Goal: Task Accomplishment & Management: Use online tool/utility

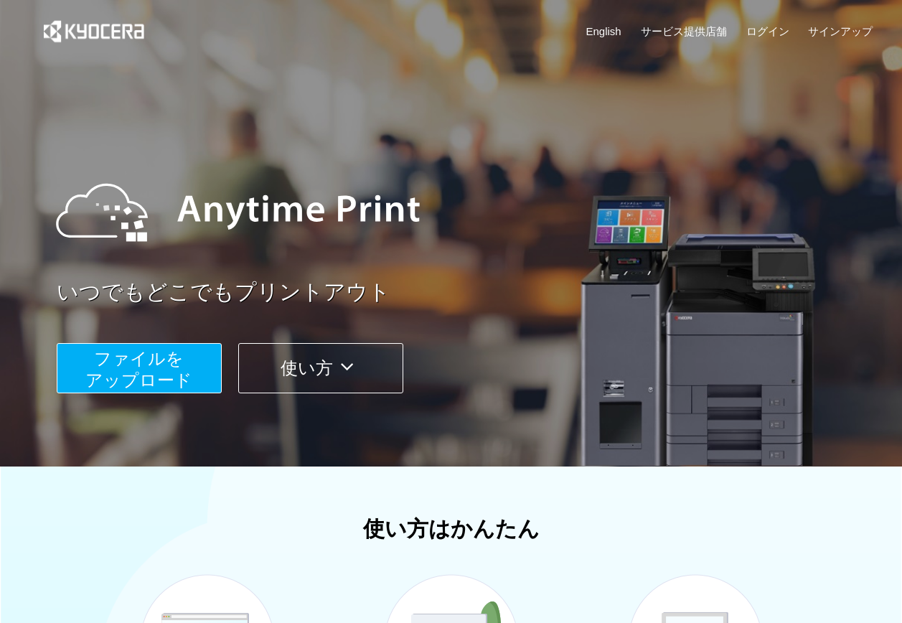
click at [177, 362] on span "ファイルを ​​アップロード" at bounding box center [138, 369] width 107 height 41
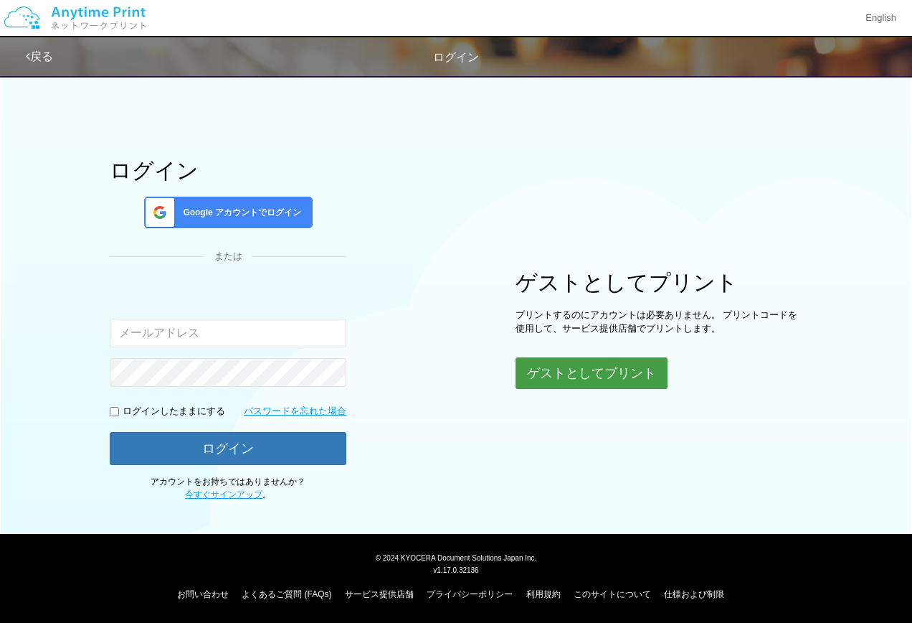
click at [588, 372] on button "ゲストとしてプリント" at bounding box center [592, 373] width 152 height 32
click at [604, 375] on button "ゲストとしてプリント" at bounding box center [592, 373] width 152 height 32
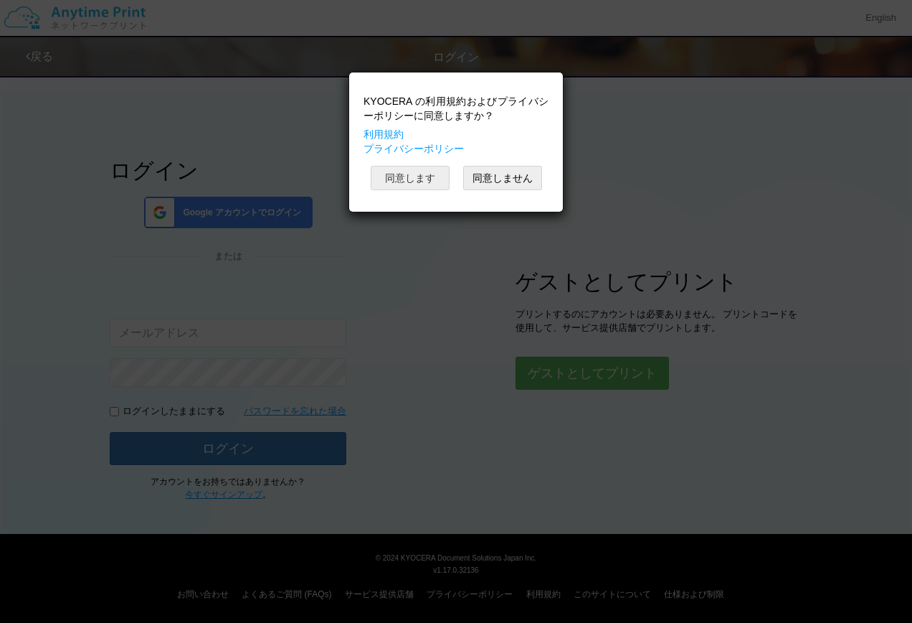
click at [410, 170] on button "同意します" at bounding box center [410, 178] width 79 height 24
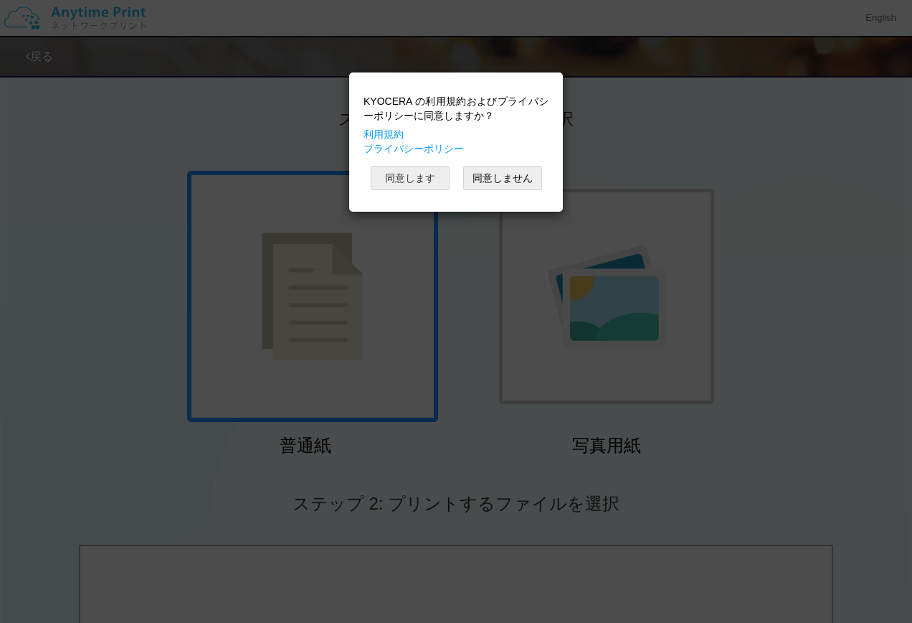
click at [417, 176] on button "同意します" at bounding box center [410, 178] width 79 height 24
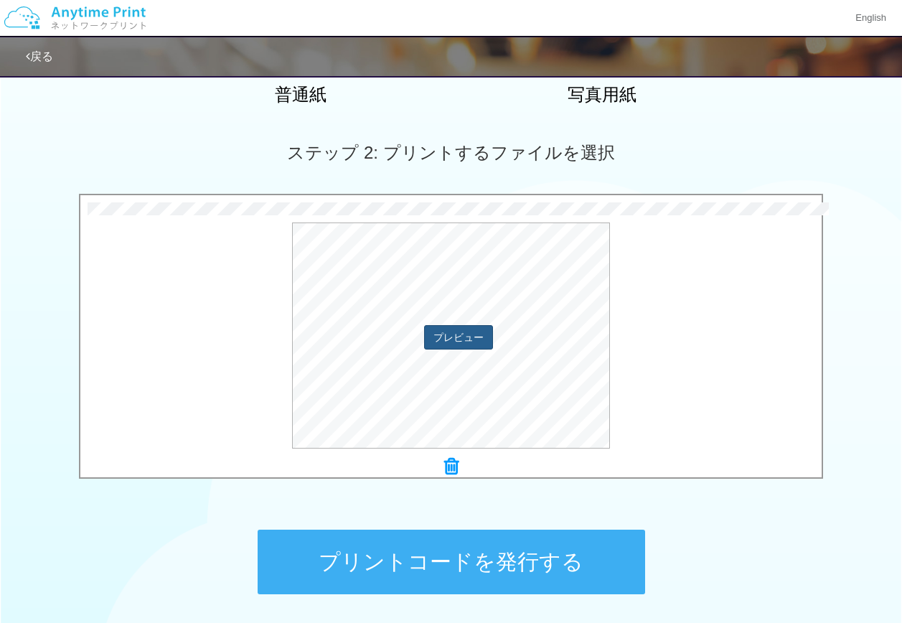
scroll to position [430, 0]
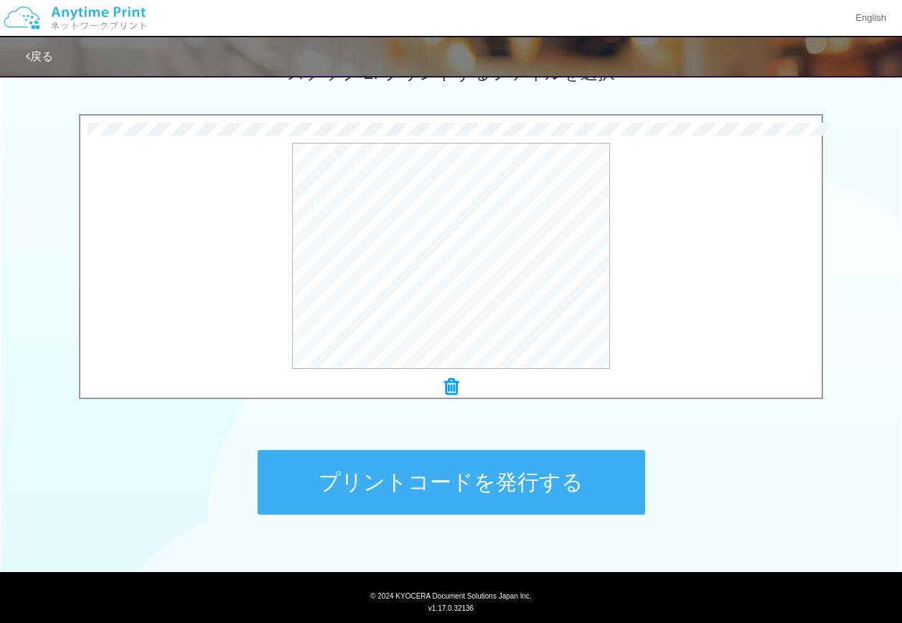
click at [473, 475] on button "プリントコードを発行する" at bounding box center [451, 482] width 387 height 65
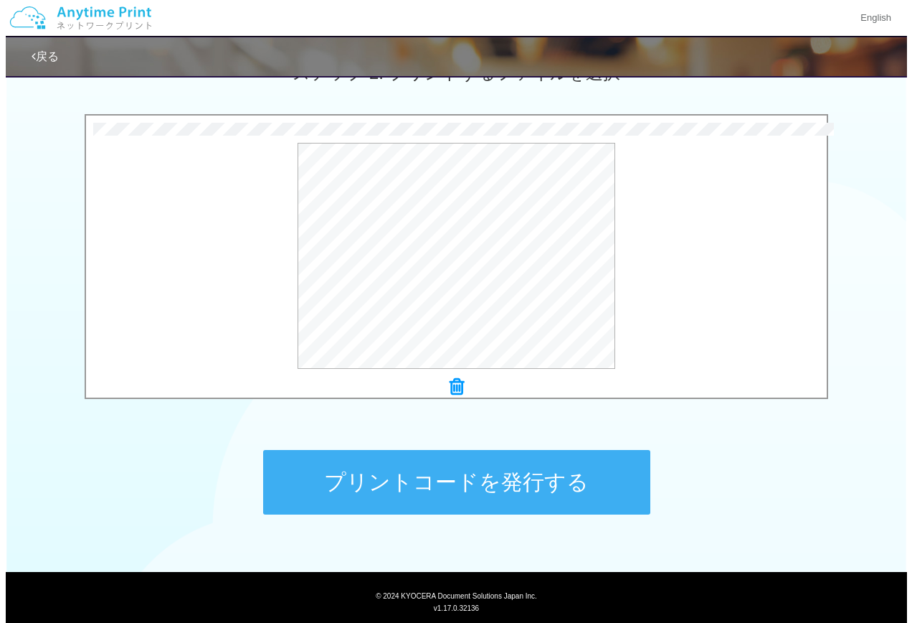
scroll to position [0, 0]
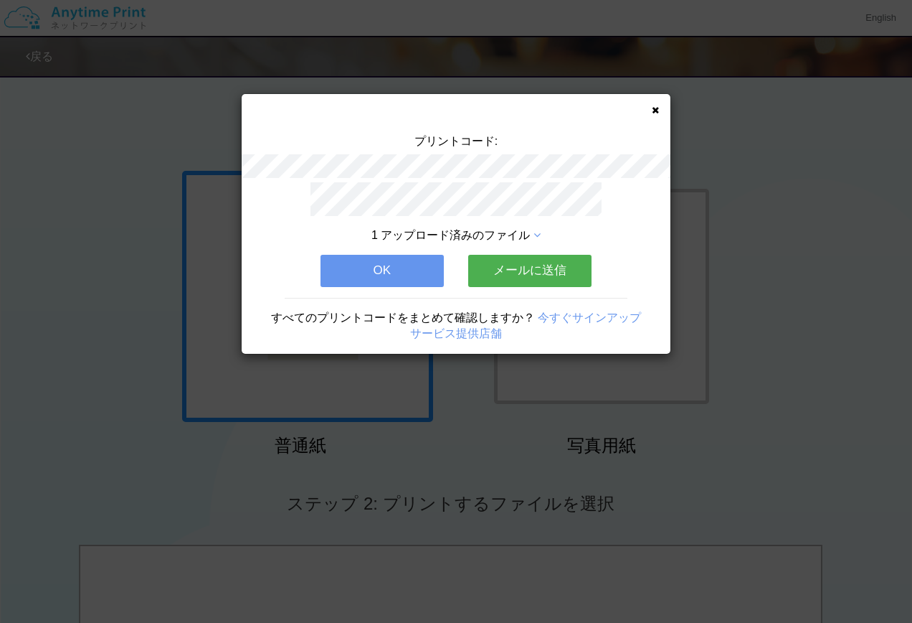
click at [386, 265] on button "OK" at bounding box center [382, 271] width 123 height 32
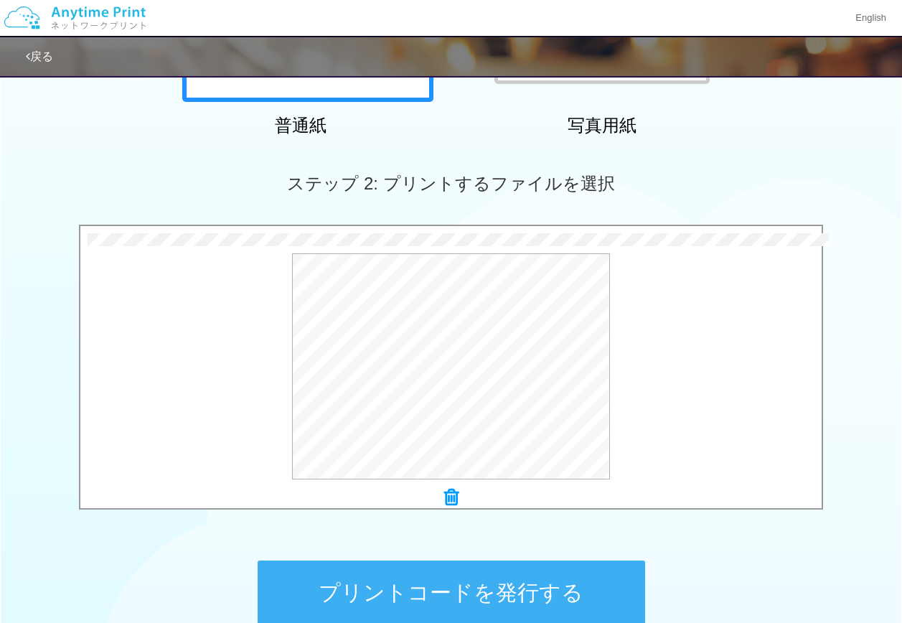
scroll to position [430, 0]
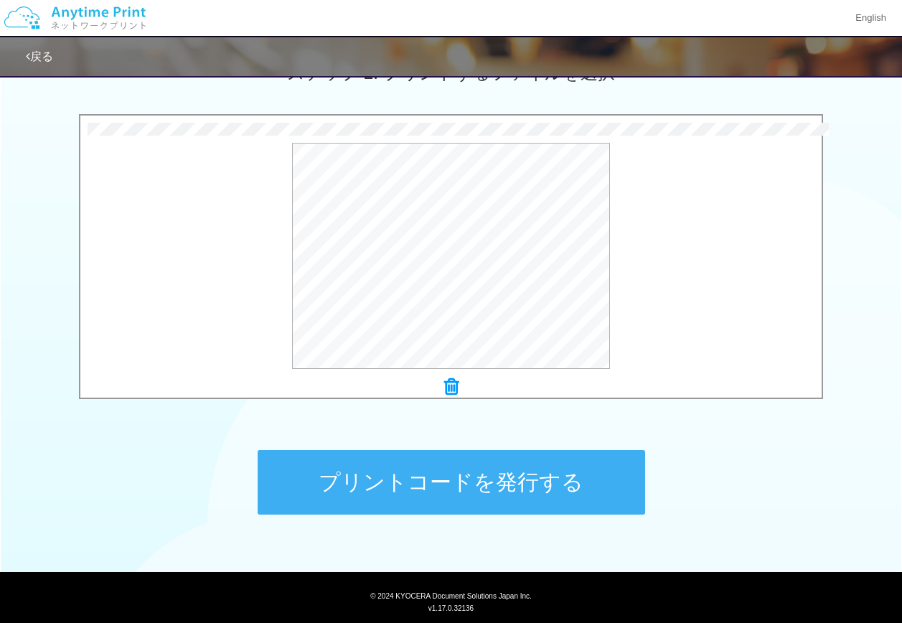
click at [514, 471] on button "プリントコードを発行する" at bounding box center [451, 482] width 387 height 65
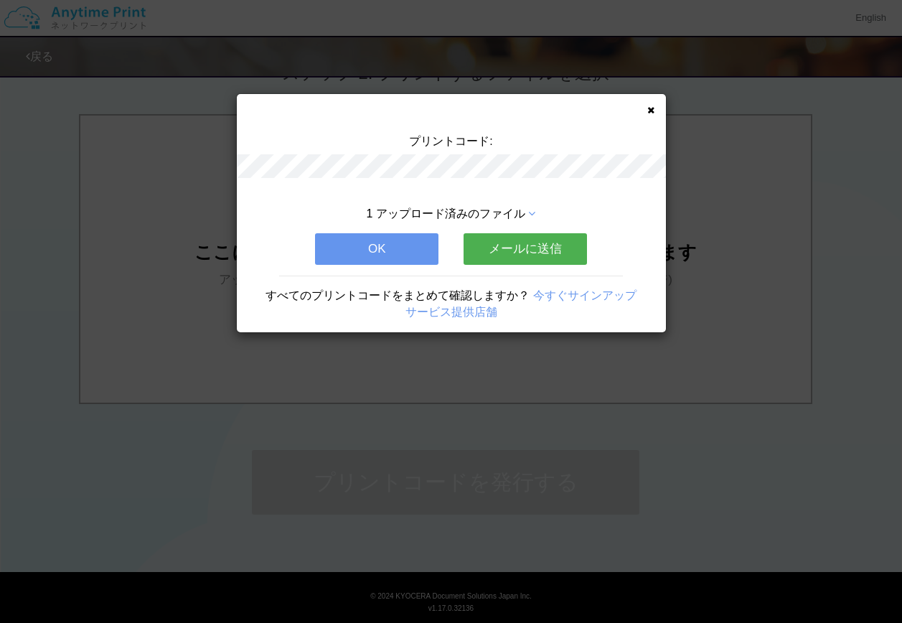
scroll to position [0, 0]
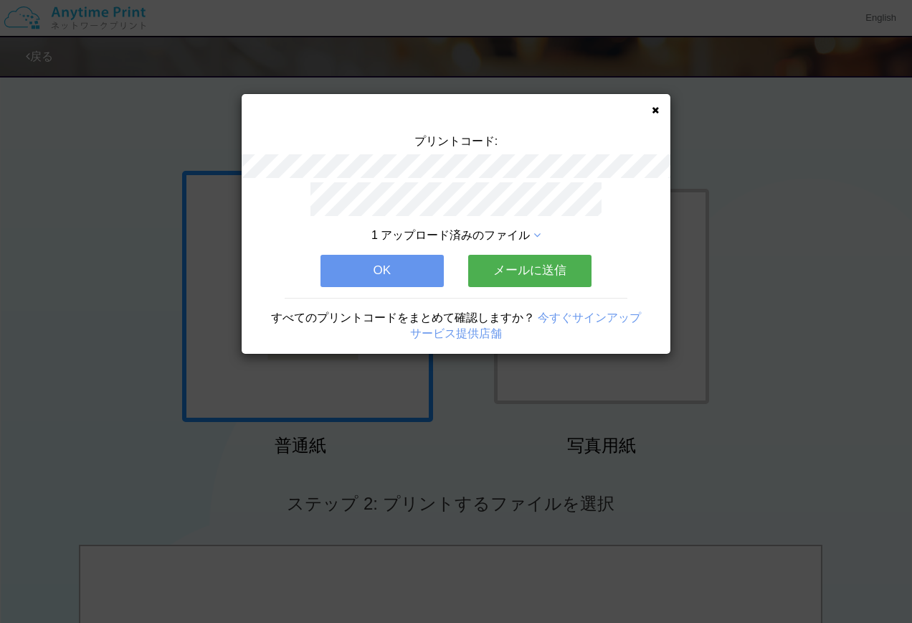
click at [360, 268] on button "OK" at bounding box center [382, 271] width 123 height 32
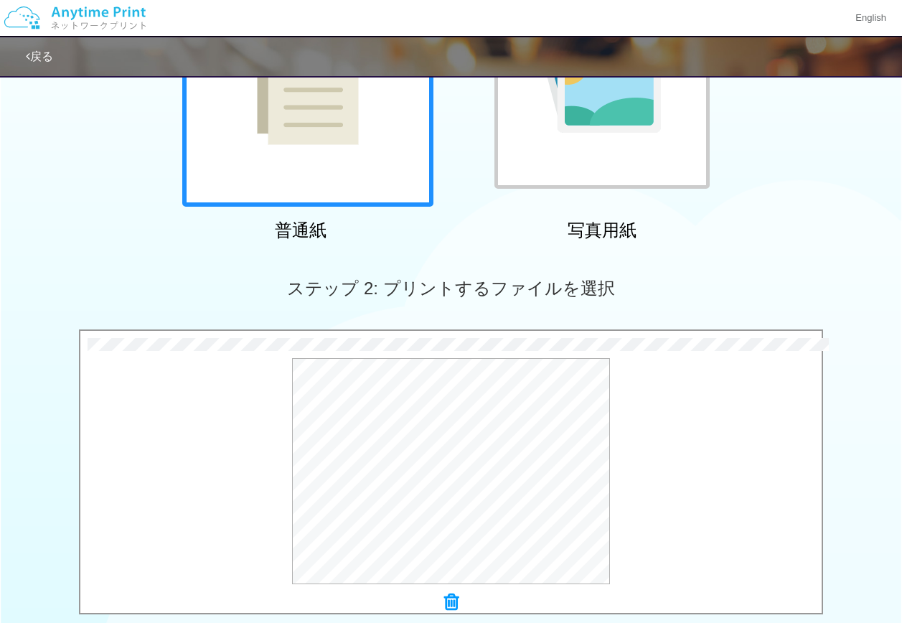
scroll to position [468, 0]
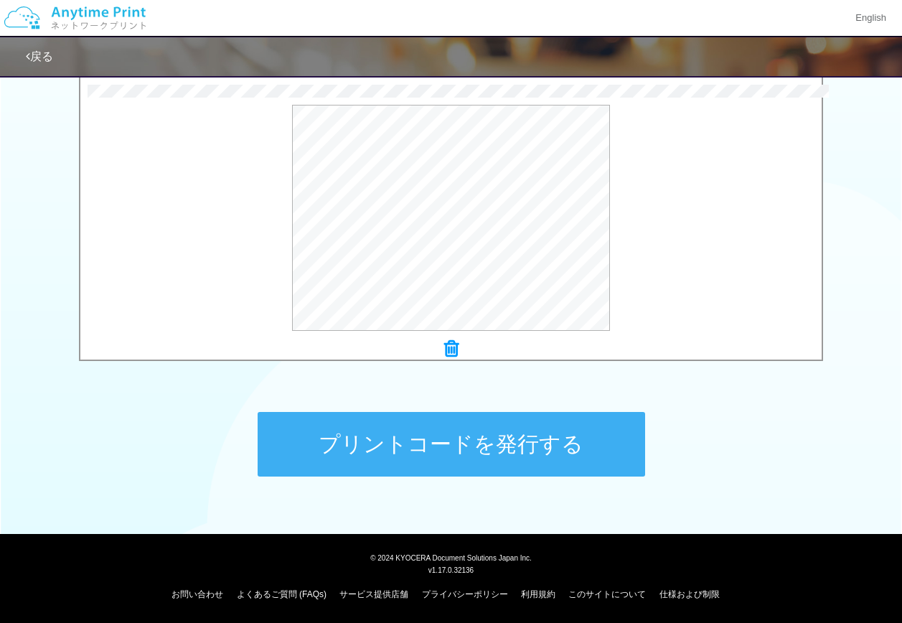
click at [448, 443] on button "プリントコードを発行する" at bounding box center [451, 444] width 387 height 65
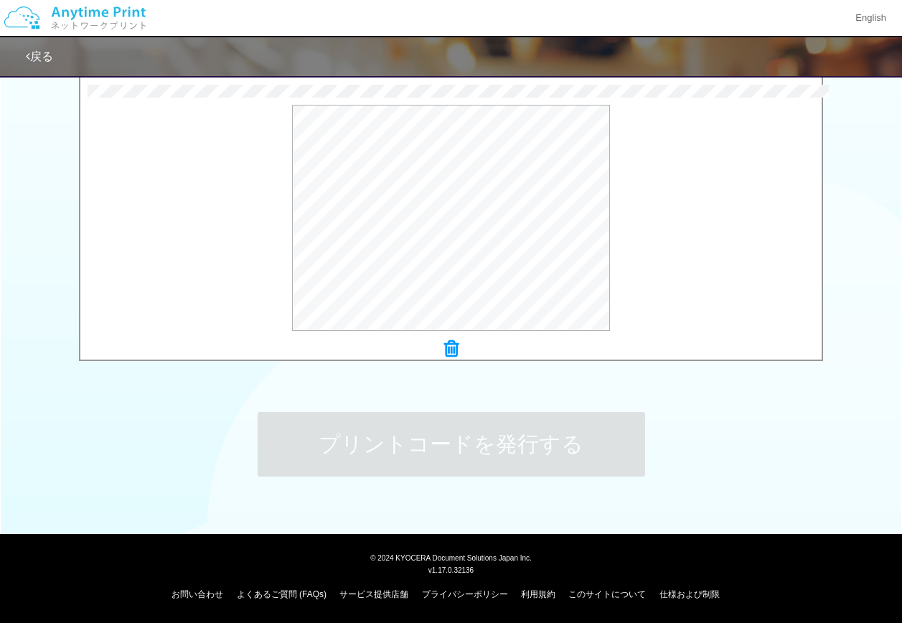
scroll to position [0, 0]
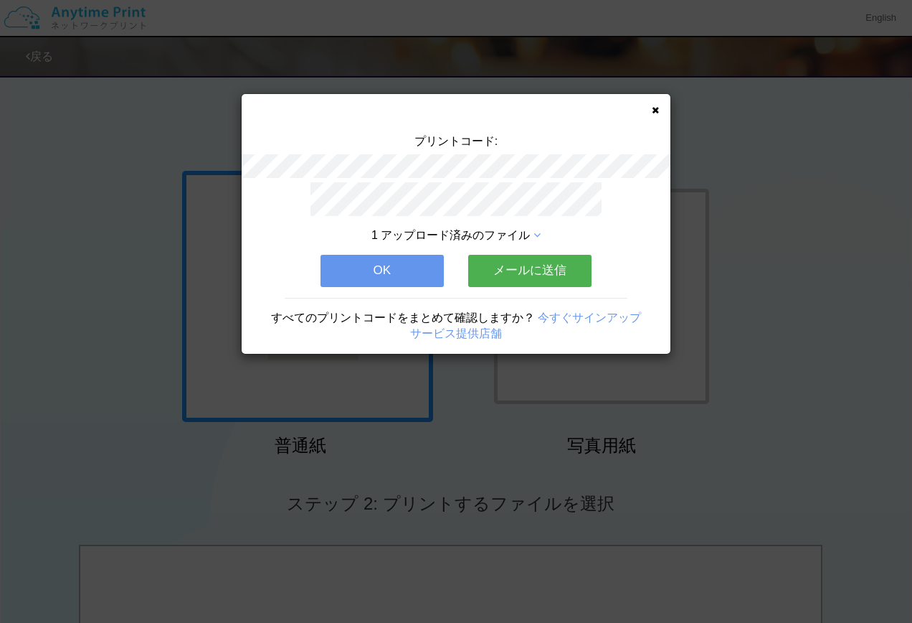
click at [391, 258] on button "OK" at bounding box center [382, 271] width 123 height 32
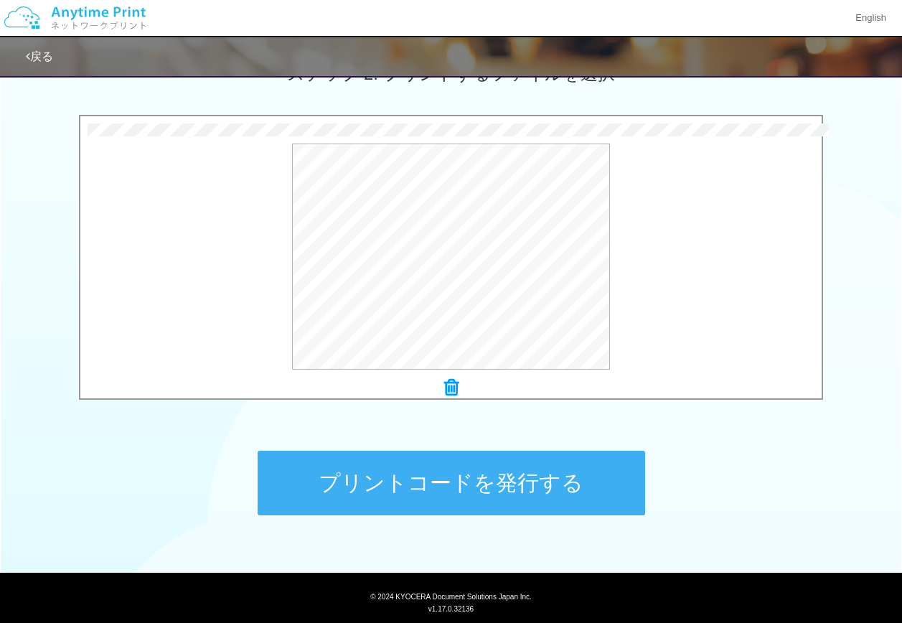
scroll to position [430, 0]
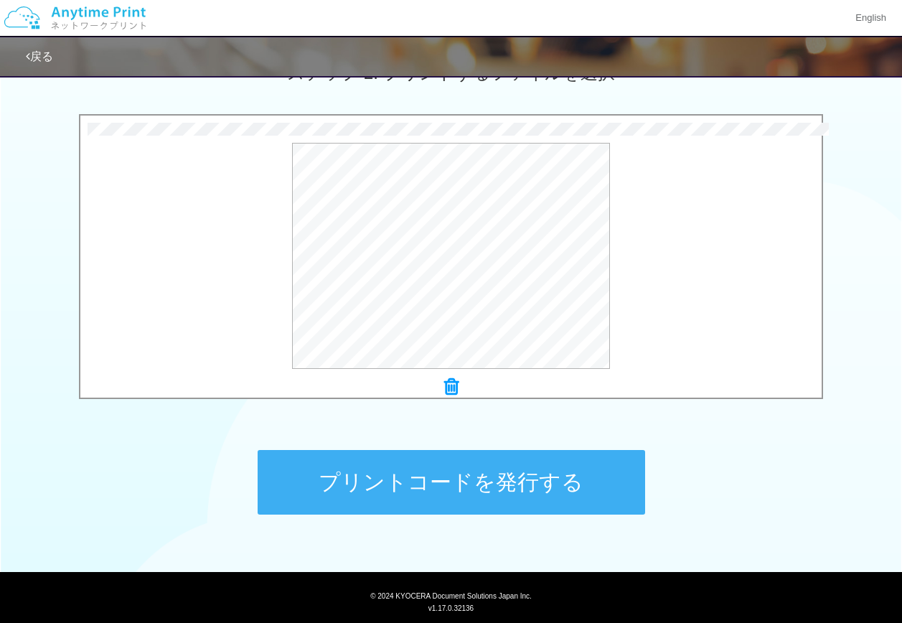
click at [457, 472] on button "プリントコードを発行する" at bounding box center [451, 482] width 387 height 65
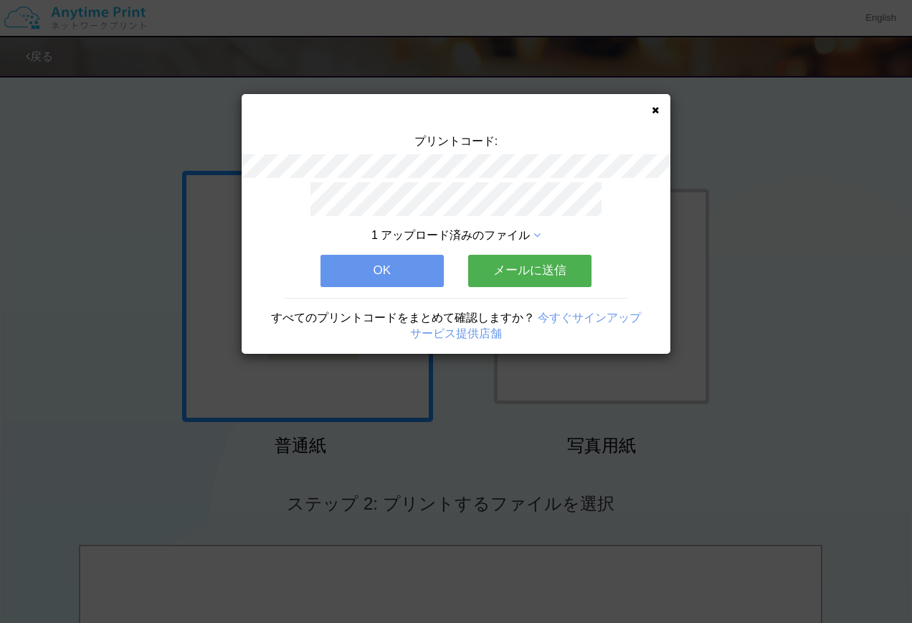
click at [392, 273] on button "OK" at bounding box center [382, 271] width 123 height 32
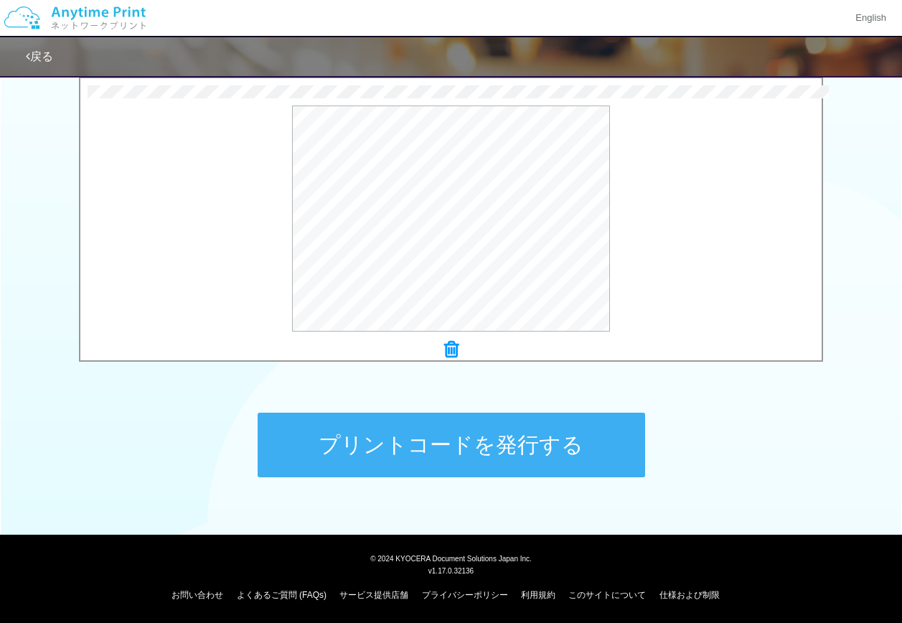
scroll to position [468, 0]
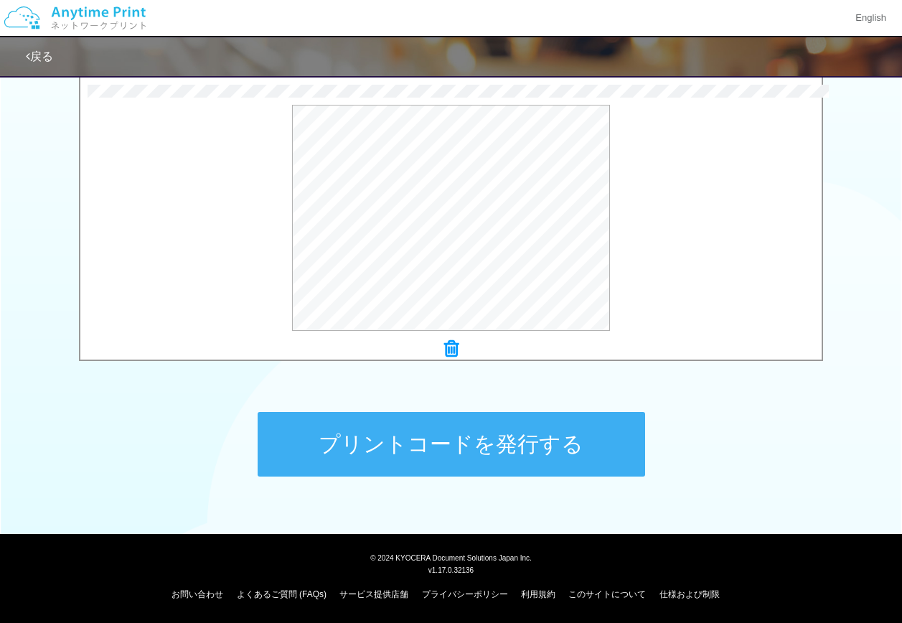
click at [475, 450] on button "プリントコードを発行する" at bounding box center [451, 444] width 387 height 65
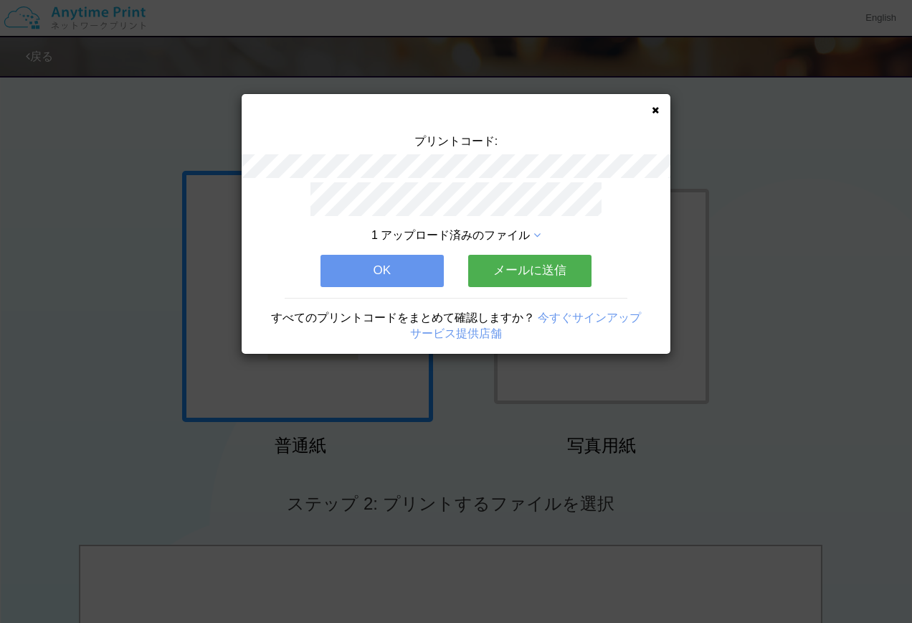
click at [369, 258] on button "OK" at bounding box center [382, 271] width 123 height 32
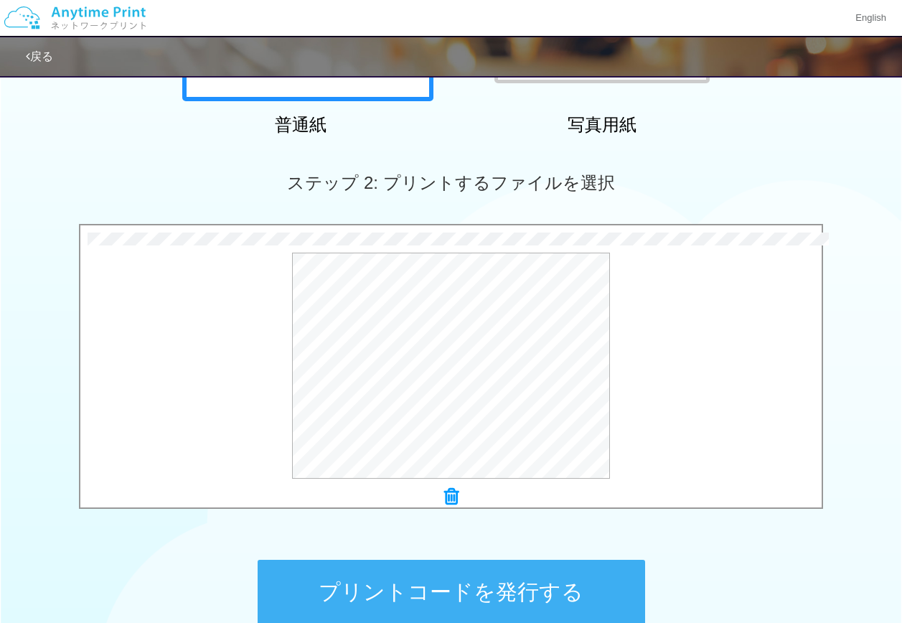
scroll to position [430, 0]
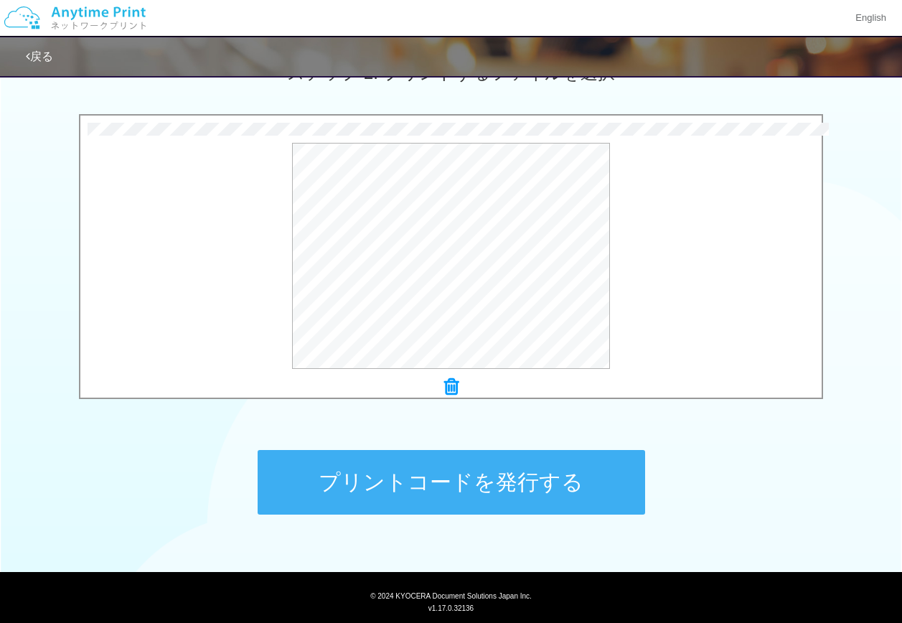
click at [479, 488] on button "プリントコードを発行する" at bounding box center [451, 482] width 387 height 65
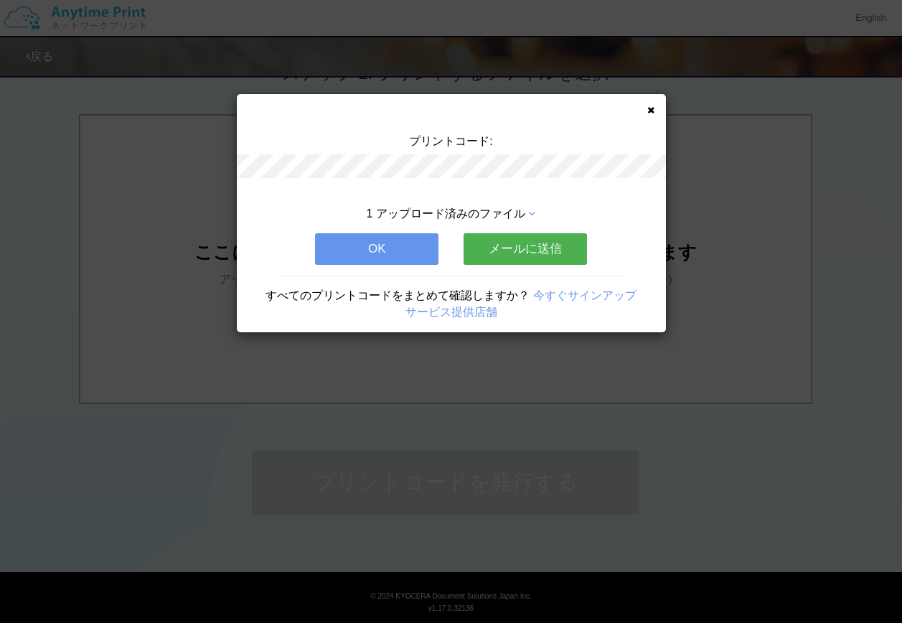
scroll to position [0, 0]
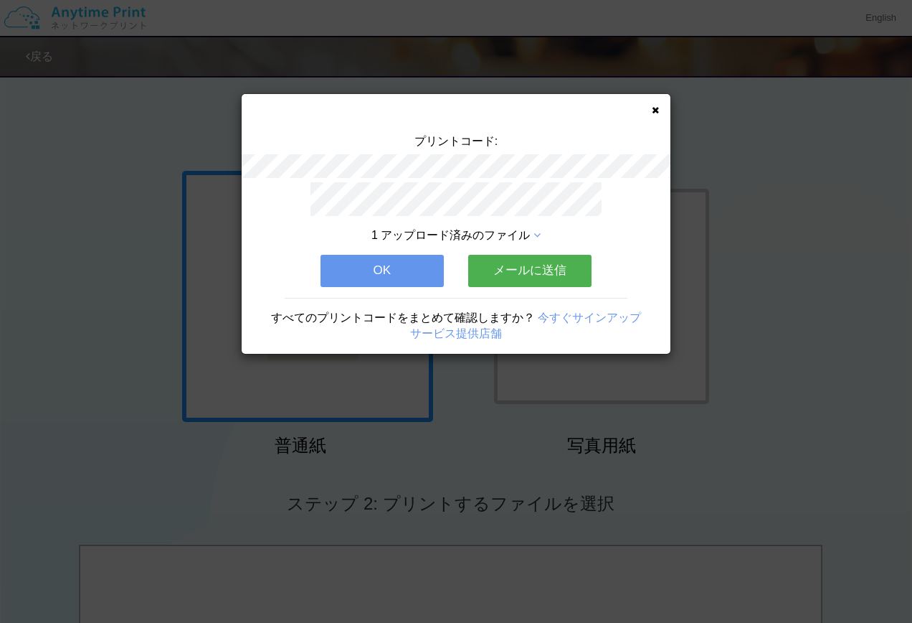
click at [415, 264] on button "OK" at bounding box center [382, 271] width 123 height 32
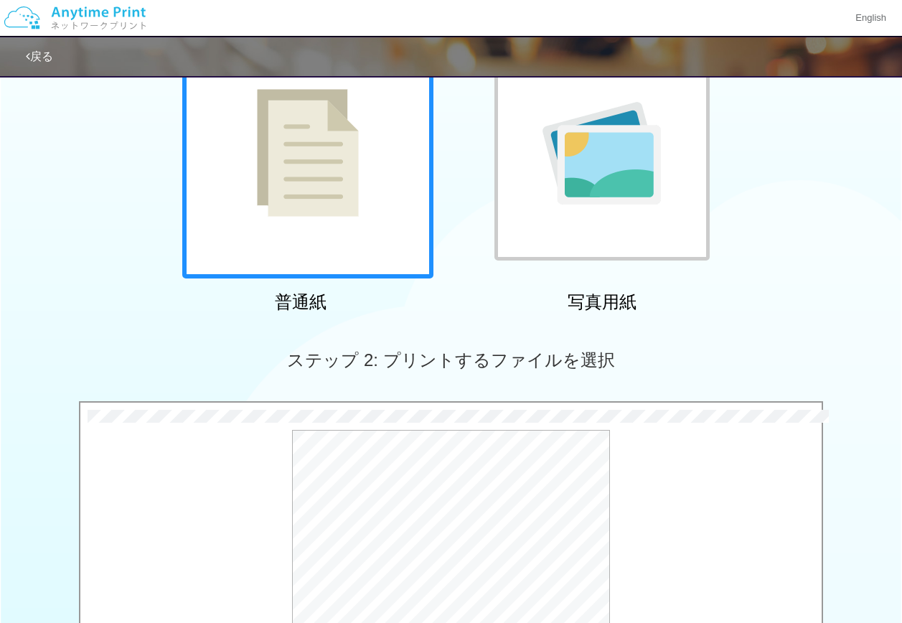
scroll to position [430, 0]
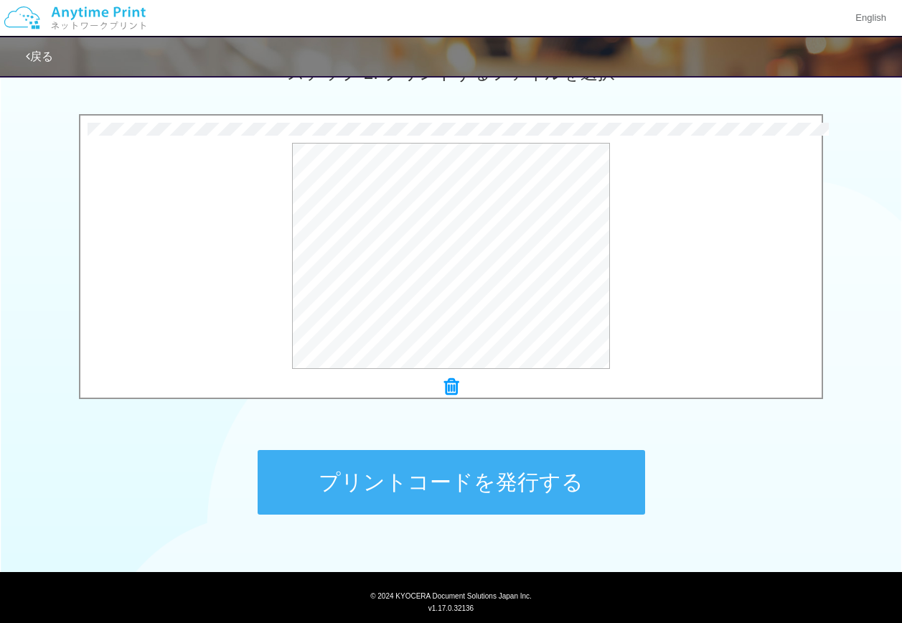
click at [493, 499] on button "プリントコードを発行する" at bounding box center [451, 482] width 387 height 65
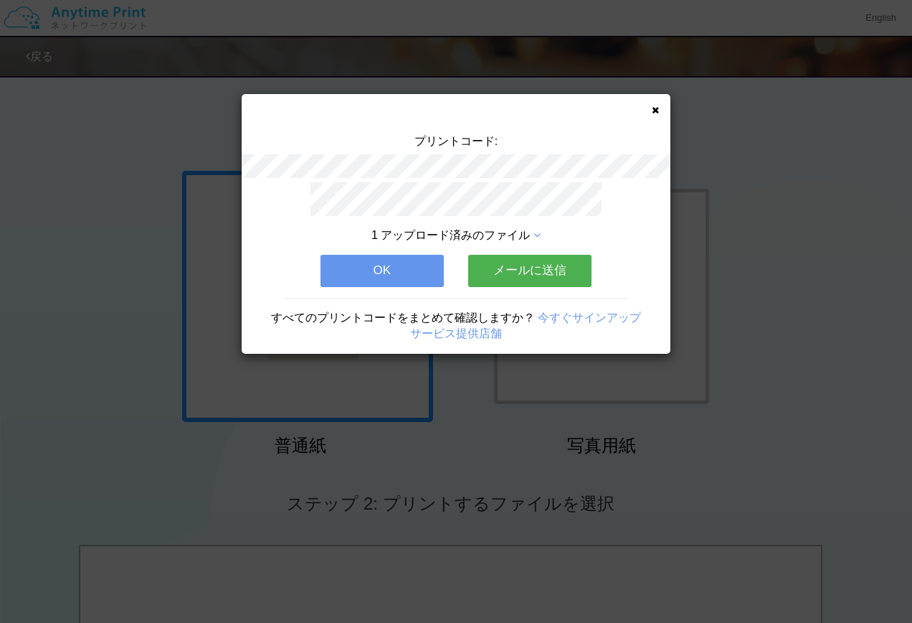
click at [395, 262] on button "OK" at bounding box center [382, 271] width 123 height 32
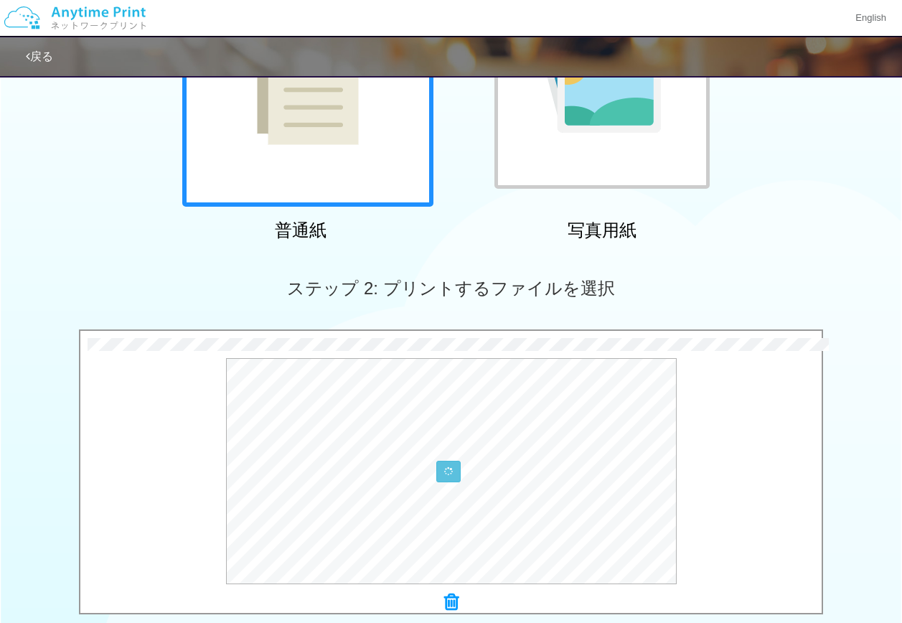
scroll to position [430, 0]
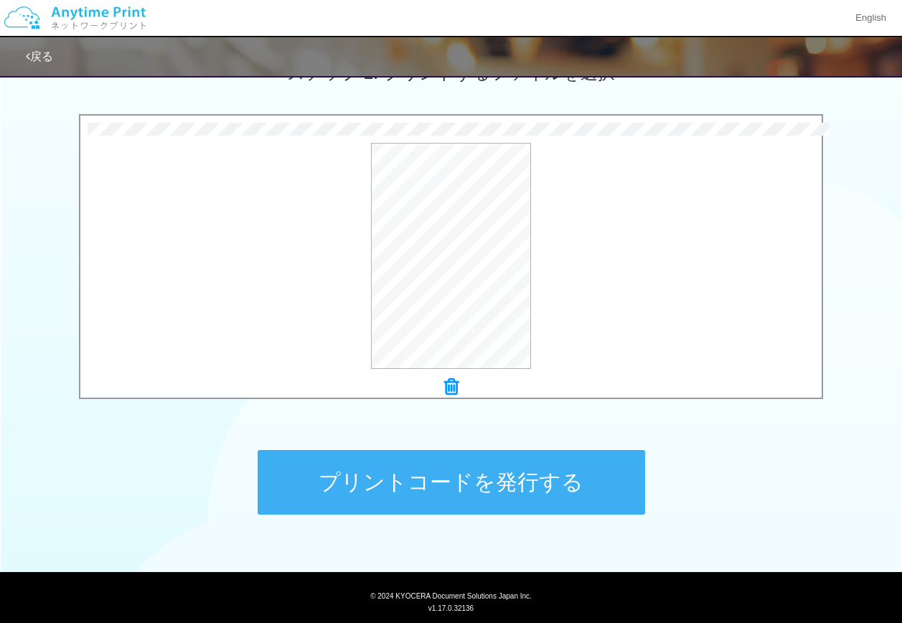
click at [499, 472] on button "プリントコードを発行する" at bounding box center [451, 482] width 387 height 65
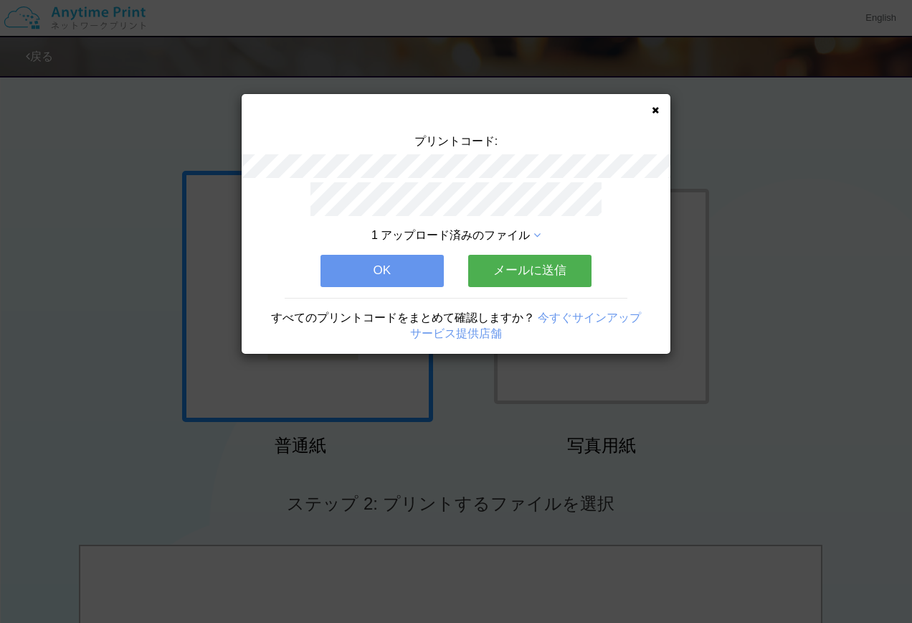
click at [390, 248] on div "1 アップロード済みのファイル OK メールに送信 すべてのプリントコードをまとめて確認しますか？ 今すぐサインアップ サービス提供店舗" at bounding box center [456, 267] width 429 height 171
click at [365, 277] on button "OK" at bounding box center [382, 271] width 123 height 32
